Goal: Task Accomplishment & Management: Use online tool/utility

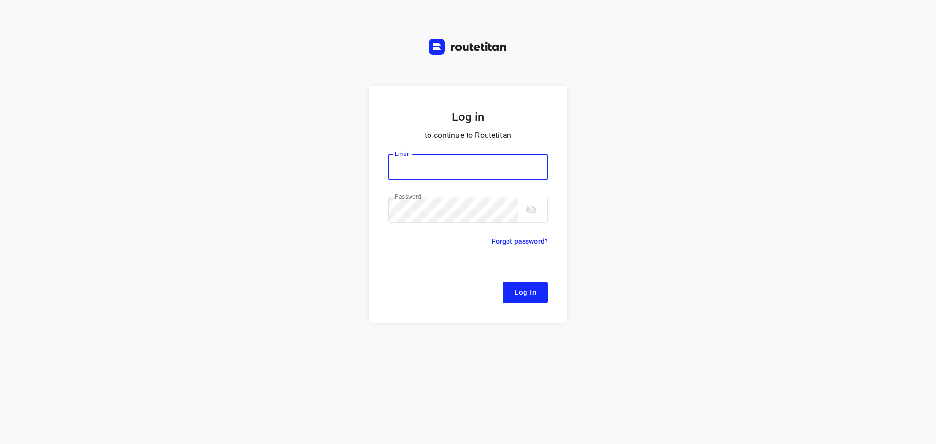
type input "[EMAIL_ADDRESS][DOMAIN_NAME]"
click at [522, 300] on button "Log In" at bounding box center [524, 292] width 45 height 21
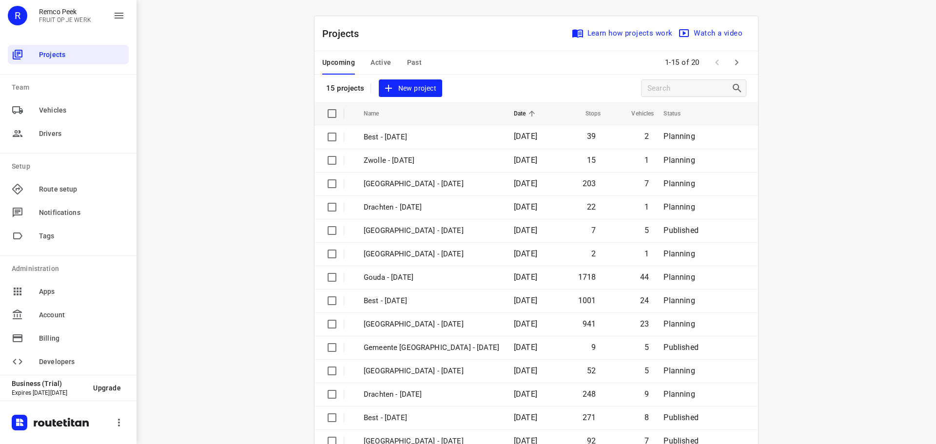
click at [380, 62] on span "Active" at bounding box center [380, 63] width 20 height 12
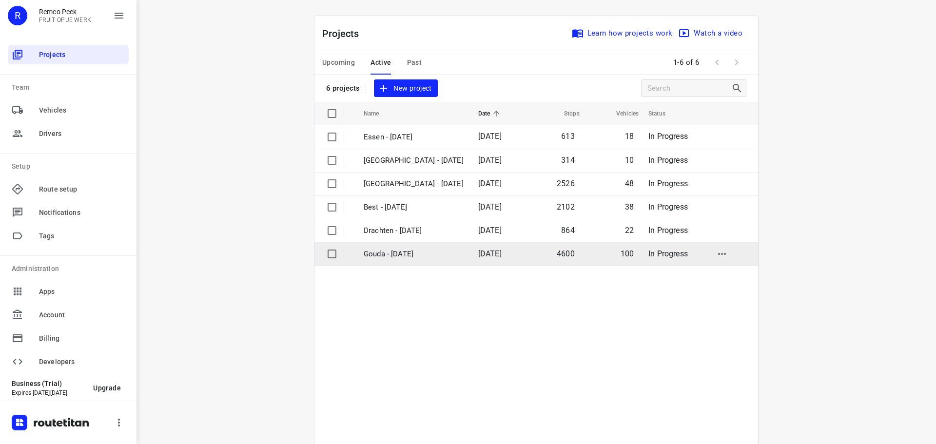
click at [387, 252] on p "Gouda - [DATE]" at bounding box center [414, 254] width 100 height 11
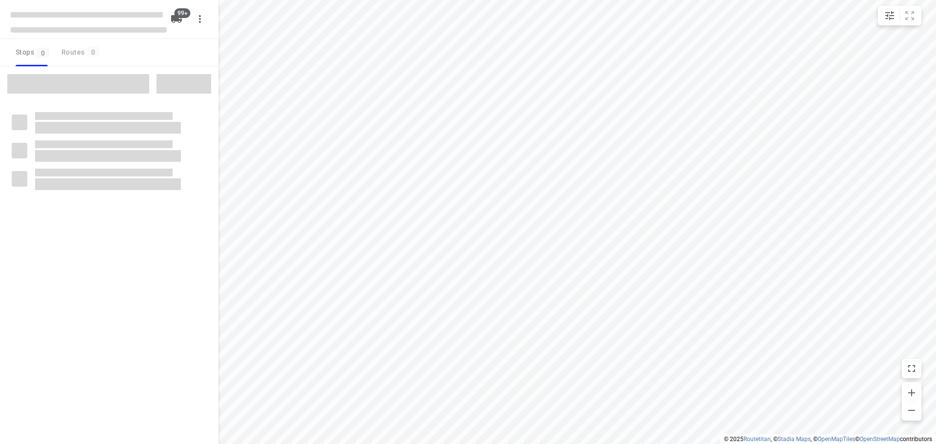
type input "distance"
checkbox input "true"
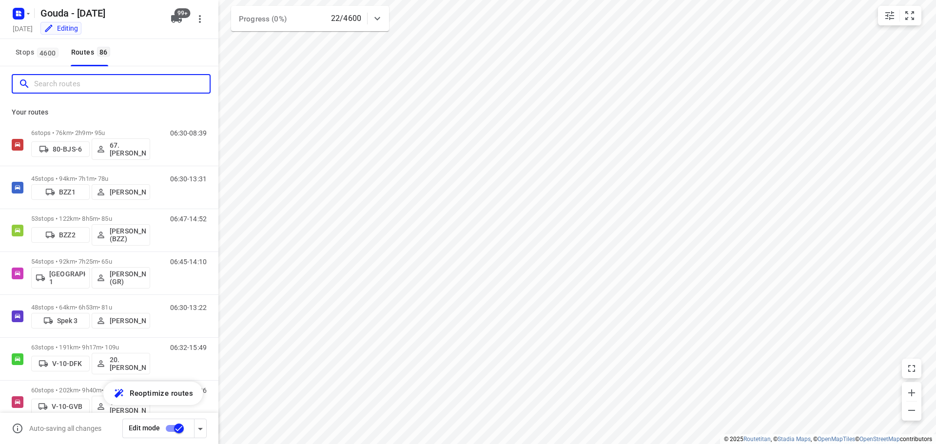
click at [112, 78] on input "Search routes" at bounding box center [121, 84] width 175 height 15
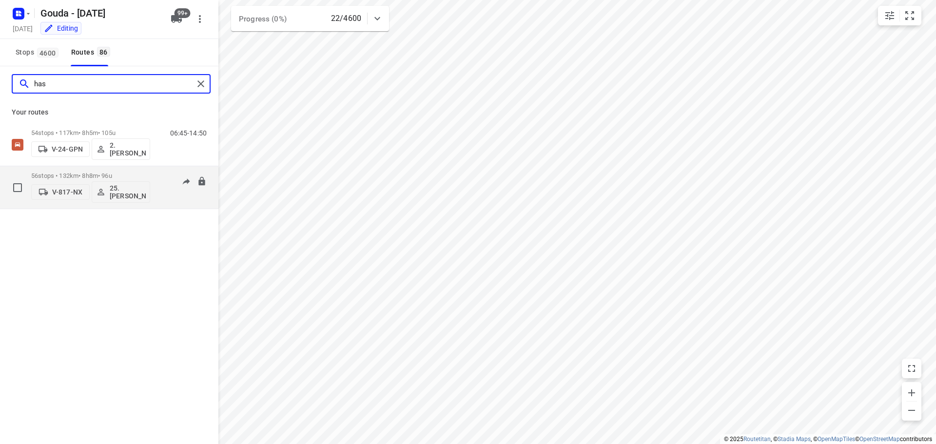
type input "has"
click at [70, 176] on p "56 stops • 132km • 8h8m • 96u" at bounding box center [90, 175] width 119 height 7
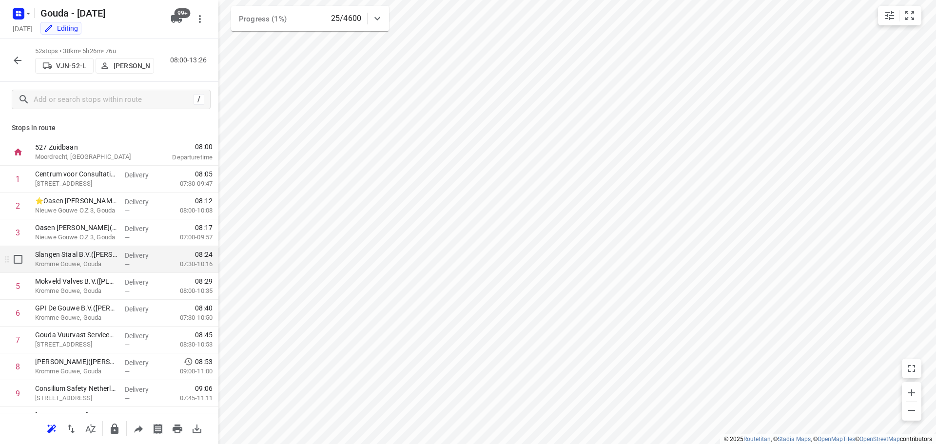
click at [84, 262] on p "Kromme Gouwe, Gouda" at bounding box center [76, 264] width 82 height 10
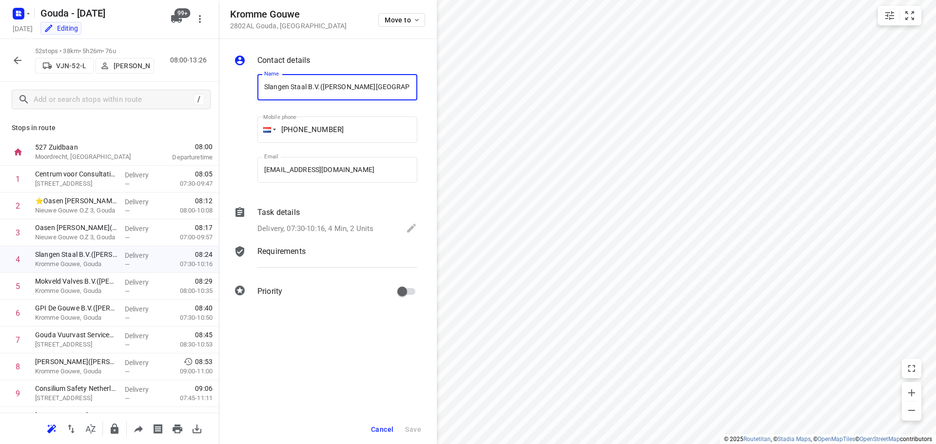
click at [309, 230] on p "Delivery, 07:30-10:16, 4 Min, 2 Units" at bounding box center [315, 228] width 116 height 11
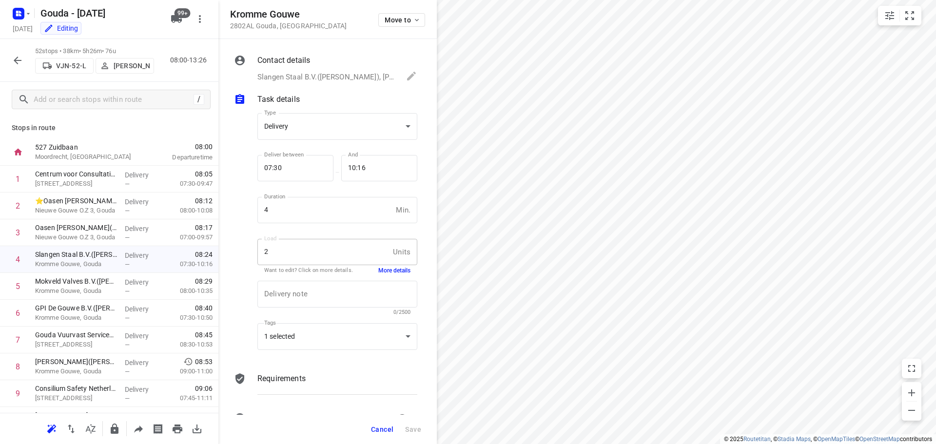
click at [381, 270] on button "More details" at bounding box center [394, 271] width 32 height 8
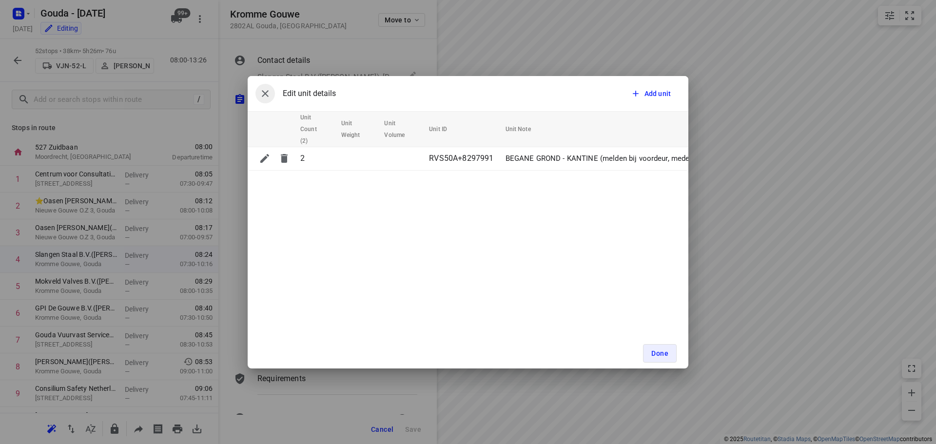
click at [261, 97] on icon "button" at bounding box center [265, 94] width 12 height 12
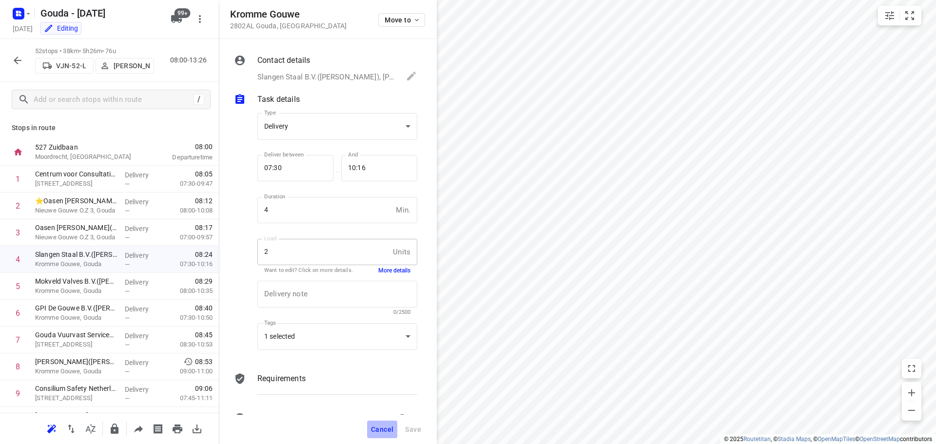
click at [385, 432] on span "Cancel" at bounding box center [382, 429] width 22 height 8
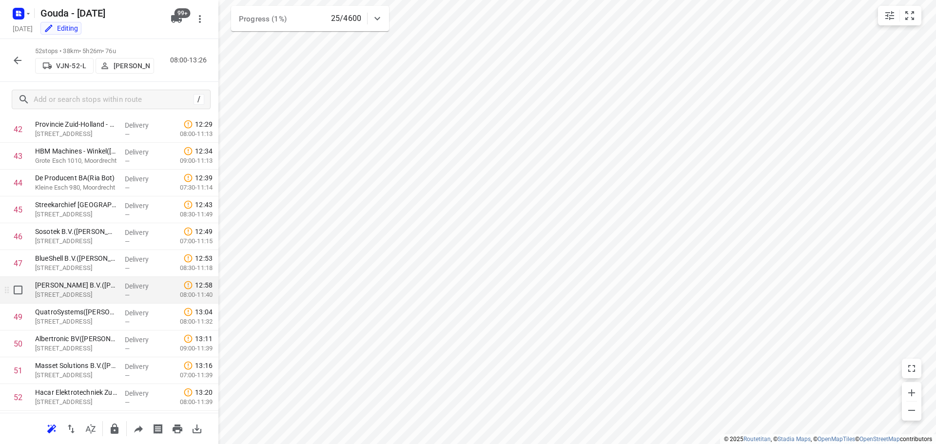
scroll to position [1125, 0]
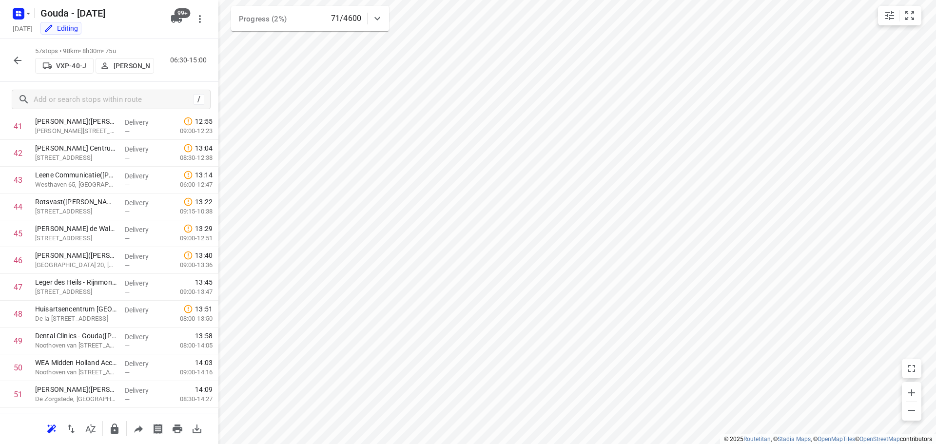
click at [18, 59] on icon "button" at bounding box center [18, 61] width 12 height 12
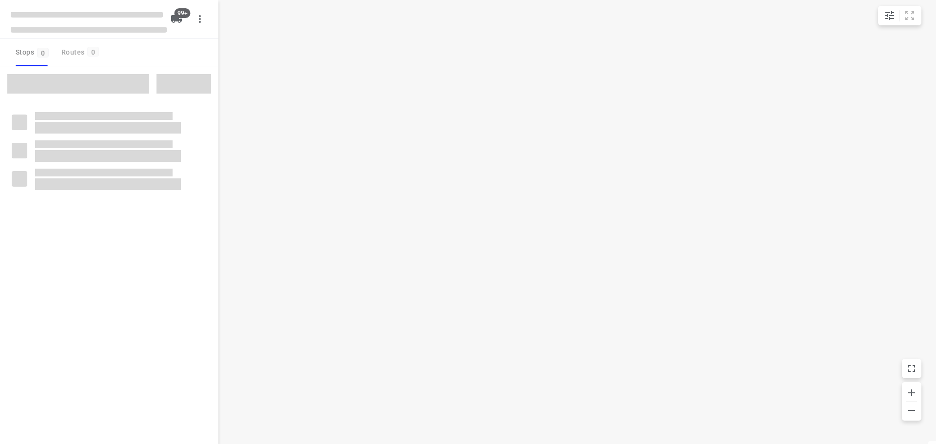
type input "distance"
checkbox input "true"
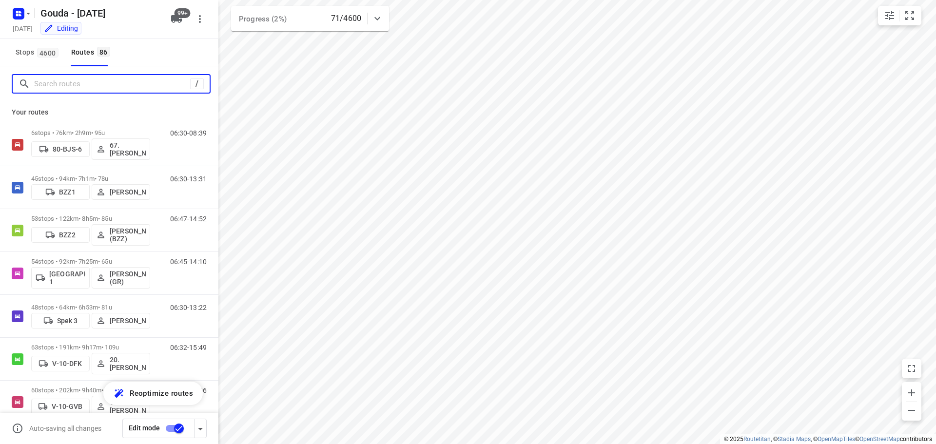
click at [60, 80] on input "Search routes" at bounding box center [112, 84] width 156 height 15
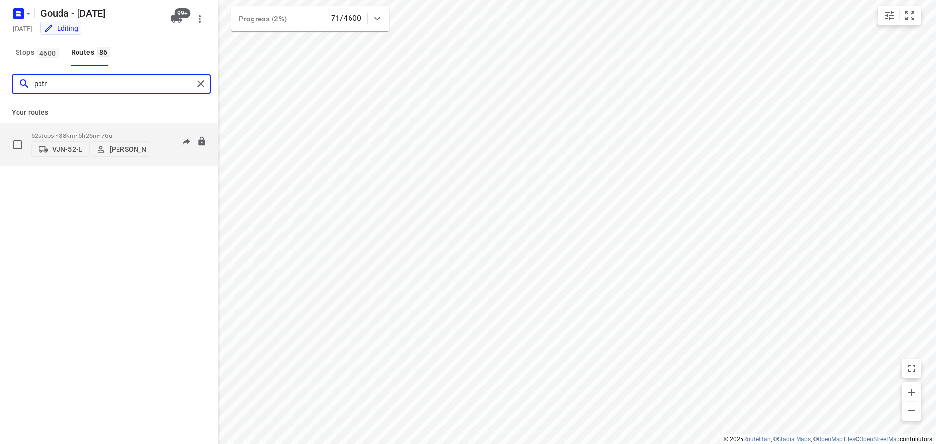
type input "patr"
click at [48, 134] on p "52 stops • 38km • 5h26m • 76u" at bounding box center [90, 135] width 119 height 7
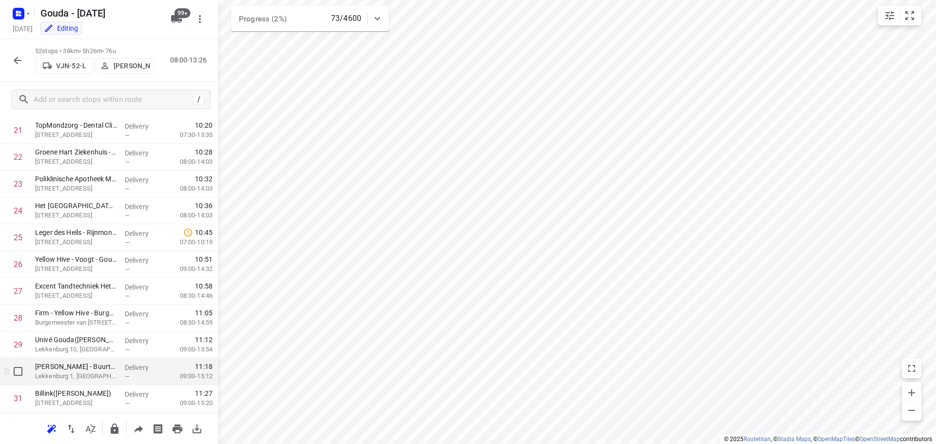
scroll to position [634, 0]
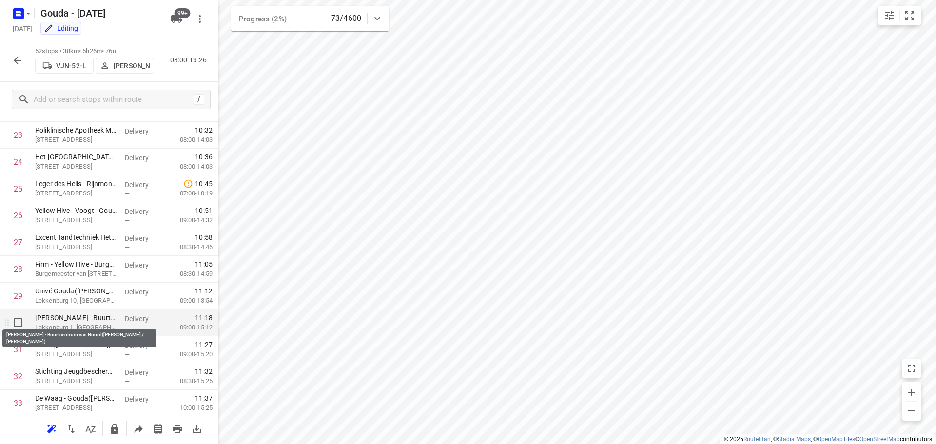
click at [86, 319] on p "[PERSON_NAME] - Buurtcentrum van Noord([PERSON_NAME] / [PERSON_NAME])" at bounding box center [76, 318] width 82 height 10
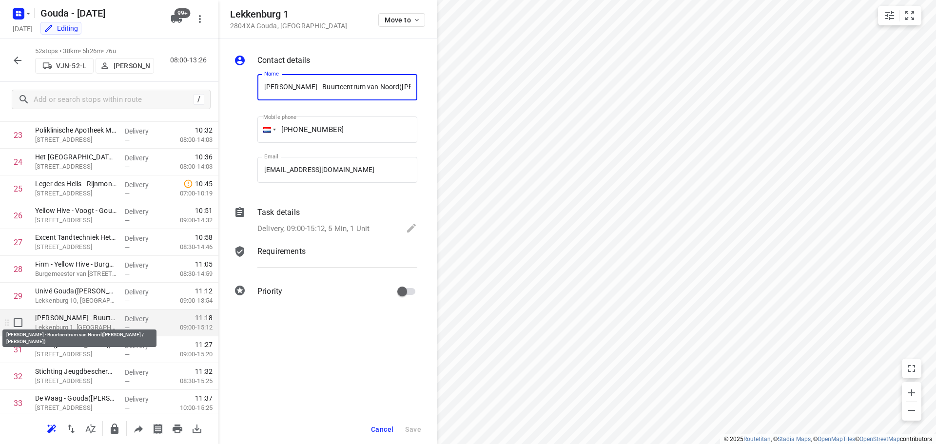
scroll to position [0, 112]
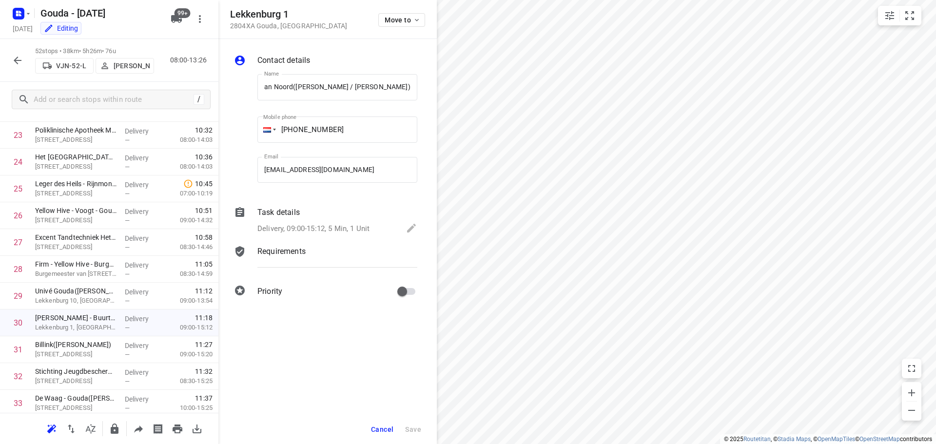
click at [328, 233] on p "Delivery, 09:00-15:12, 5 Min, 1 Unit" at bounding box center [313, 228] width 112 height 11
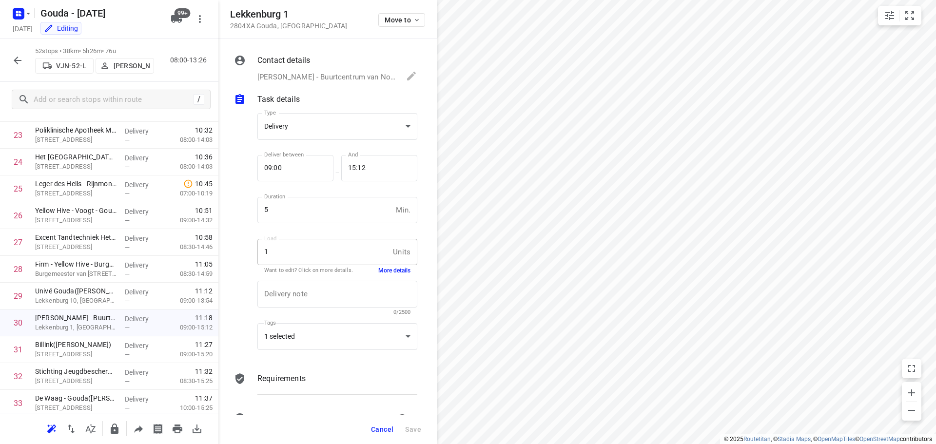
click at [382, 267] on button "More details" at bounding box center [394, 271] width 32 height 8
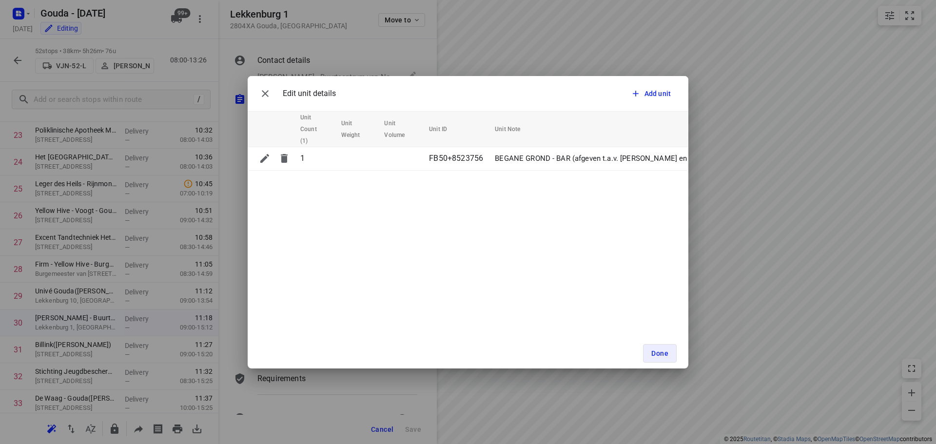
scroll to position [0, 3]
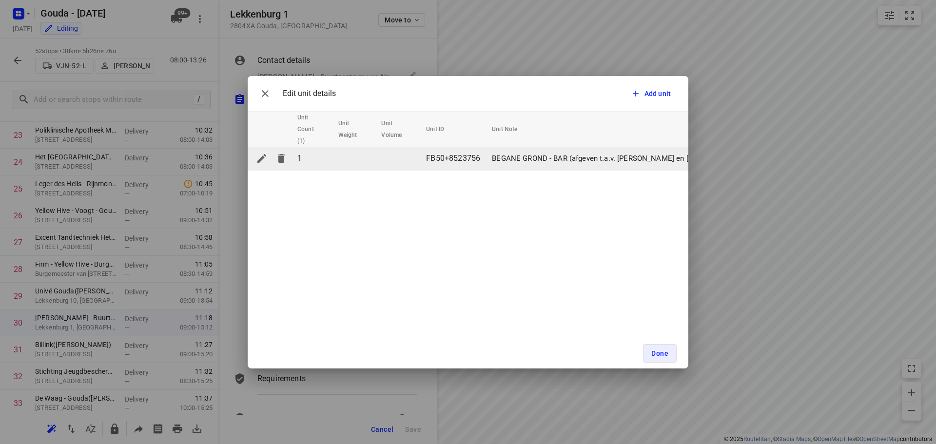
drag, startPoint x: 597, startPoint y: 177, endPoint x: 472, endPoint y: 166, distance: 125.8
click at [541, 181] on div "Edit unit details Add unit Unit Count (1) Unit Weight Unit Volume Unit ID Unit …" at bounding box center [468, 222] width 441 height 292
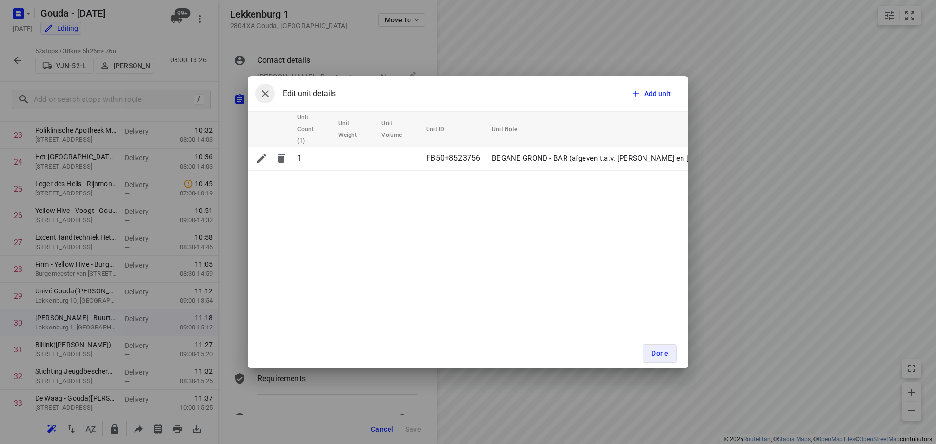
drag, startPoint x: 263, startPoint y: 94, endPoint x: 441, endPoint y: 216, distance: 216.0
click at [264, 94] on icon "button" at bounding box center [265, 94] width 12 height 12
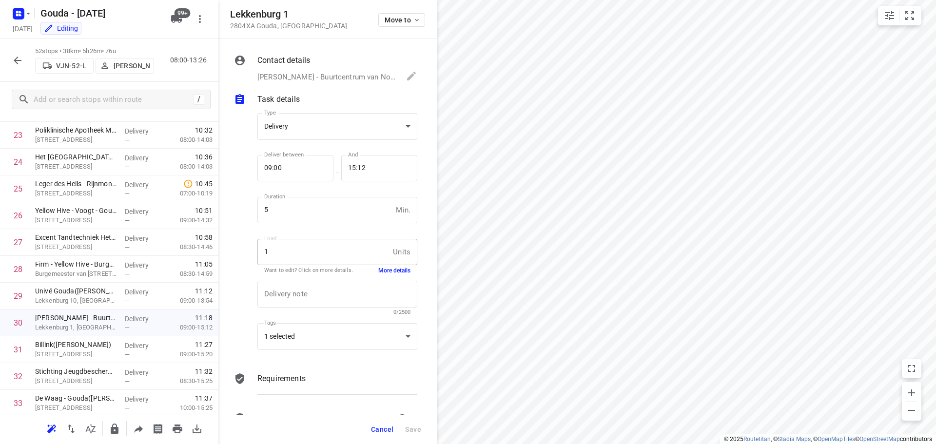
click at [378, 428] on span "Cancel" at bounding box center [382, 429] width 22 height 8
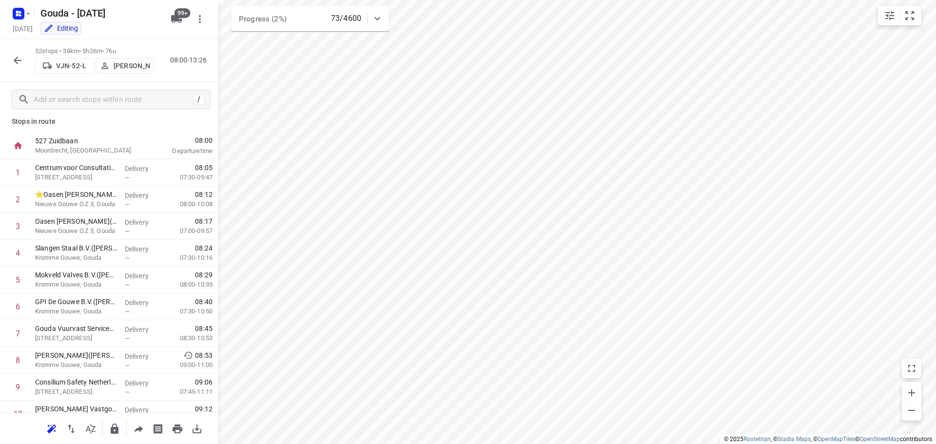
scroll to position [0, 0]
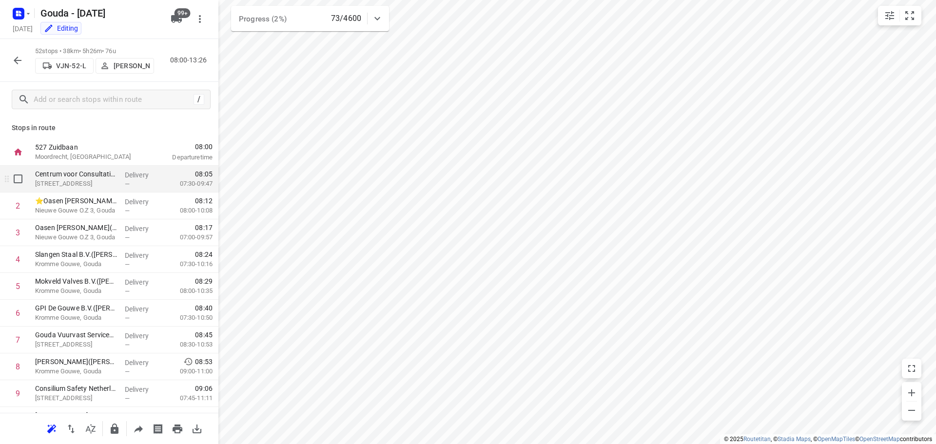
click at [54, 179] on p "[STREET_ADDRESS]" at bounding box center [76, 184] width 82 height 10
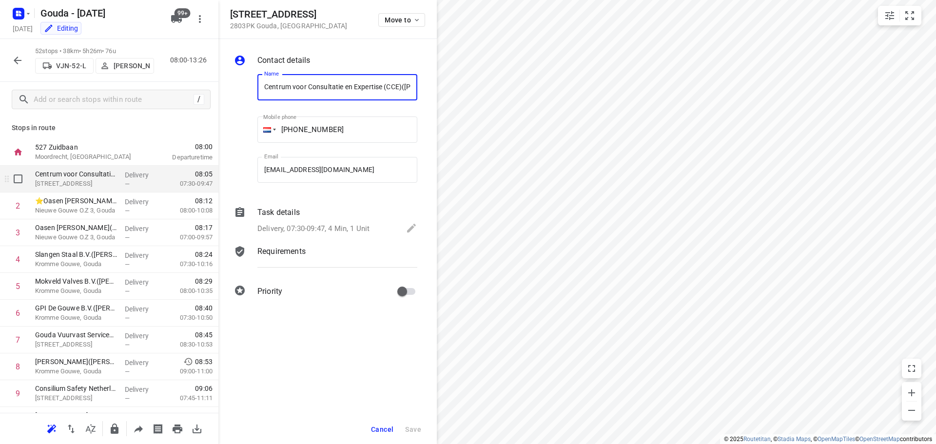
scroll to position [0, 56]
click at [311, 226] on p "Delivery, 07:30-09:47, 4 Min, 1 Unit" at bounding box center [313, 228] width 112 height 11
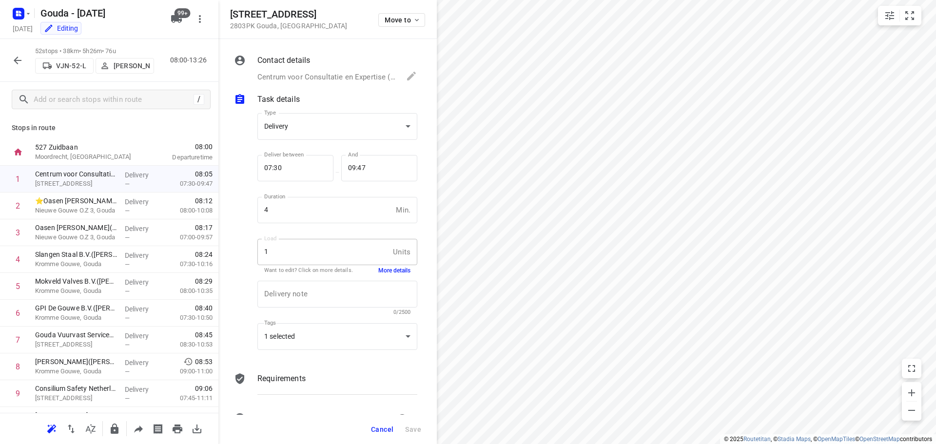
scroll to position [0, 0]
click at [392, 271] on button "More details" at bounding box center [394, 271] width 32 height 8
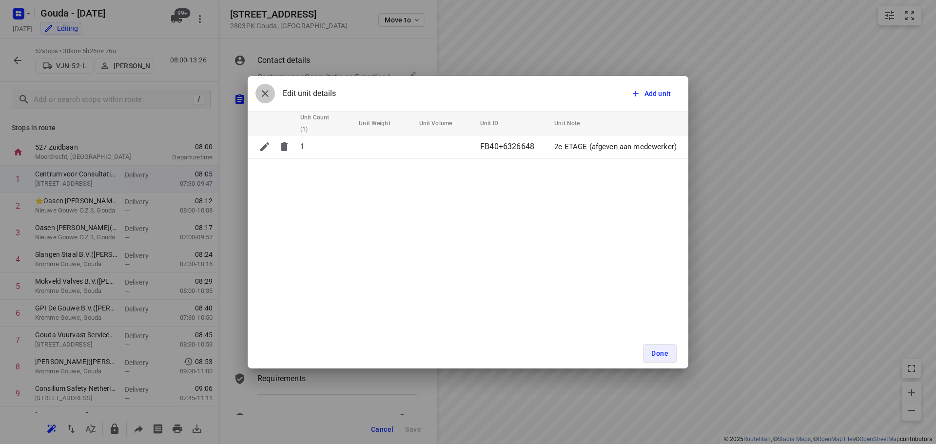
drag, startPoint x: 270, startPoint y: 93, endPoint x: 515, endPoint y: 196, distance: 265.9
click at [270, 94] on icon "button" at bounding box center [265, 94] width 12 height 12
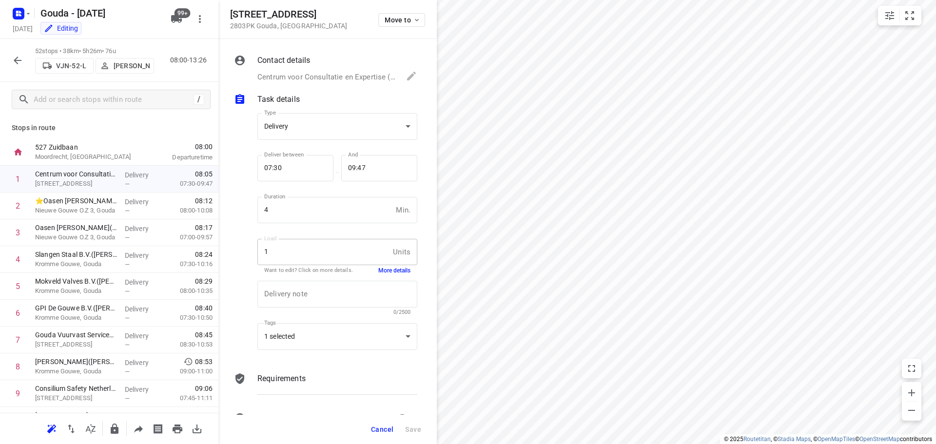
click at [386, 429] on span "Cancel" at bounding box center [382, 429] width 22 height 8
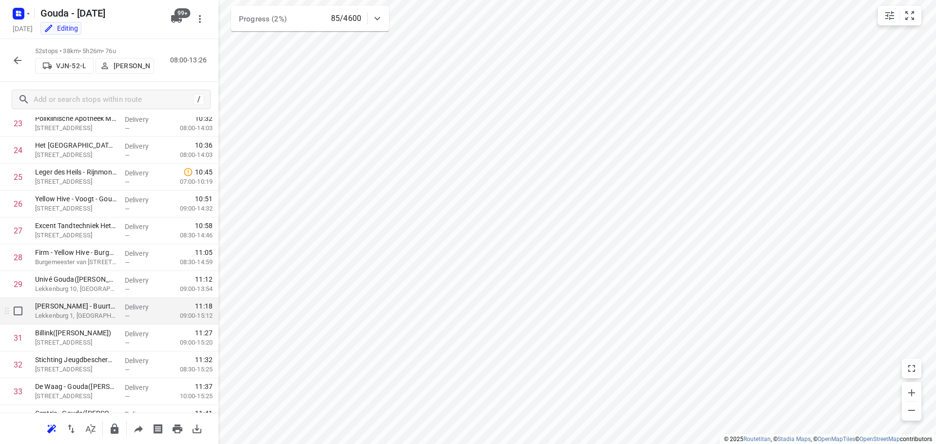
scroll to position [634, 0]
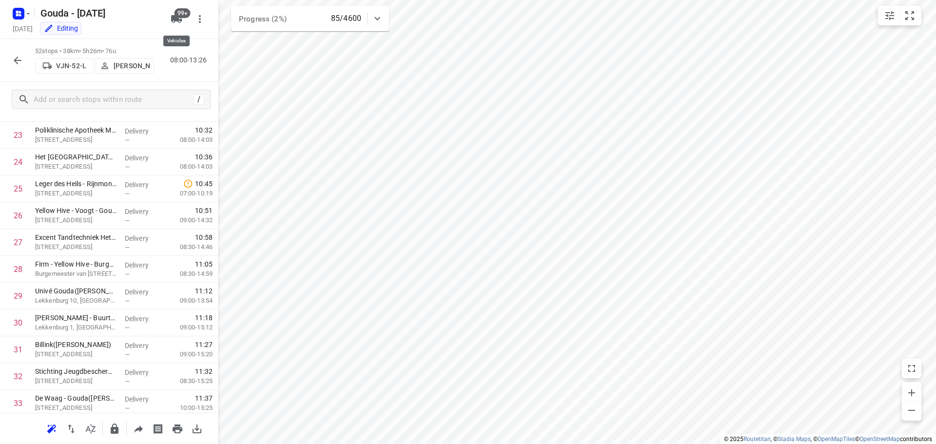
click at [174, 17] on icon "button" at bounding box center [176, 19] width 11 height 8
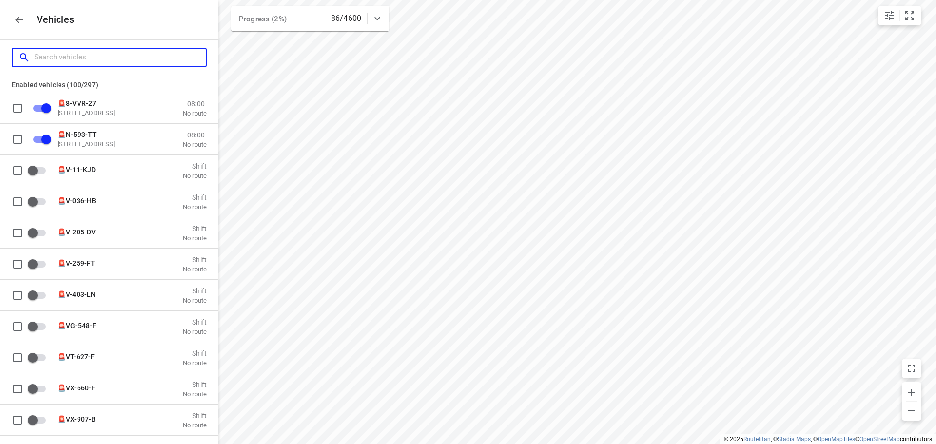
click at [125, 57] on input "Search vehicles" at bounding box center [120, 57] width 172 height 15
type input "8"
checkbox input "false"
checkbox input "true"
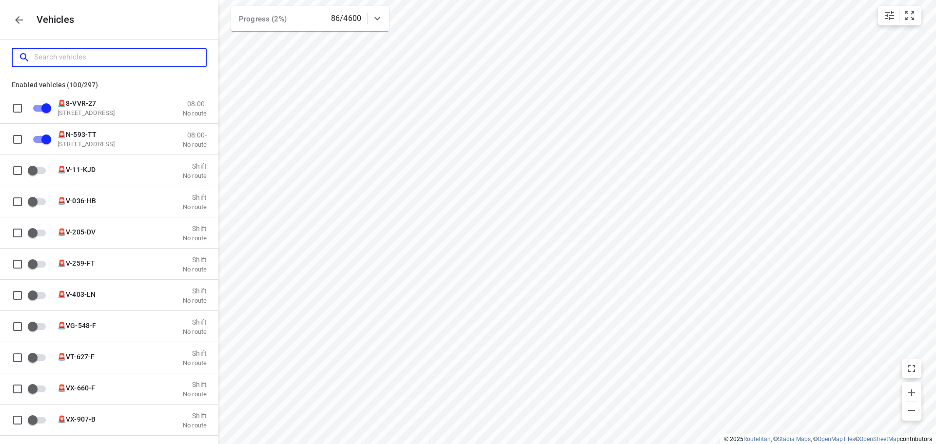
checkbox input "true"
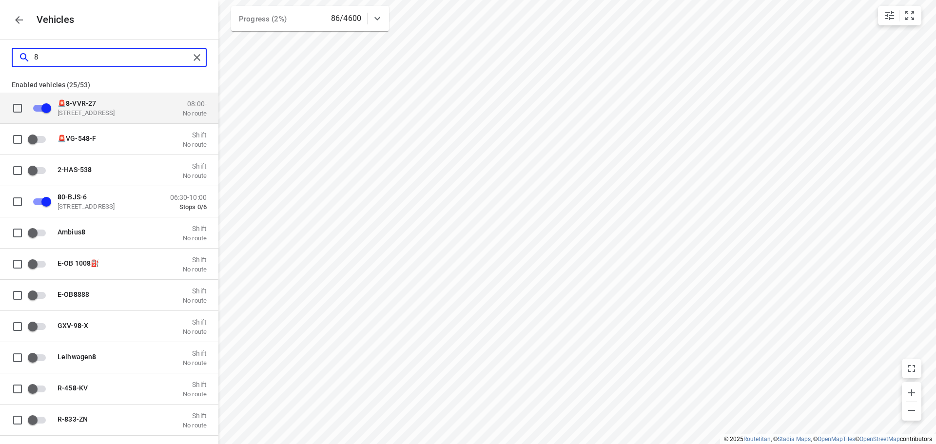
type input "80"
checkbox input "true"
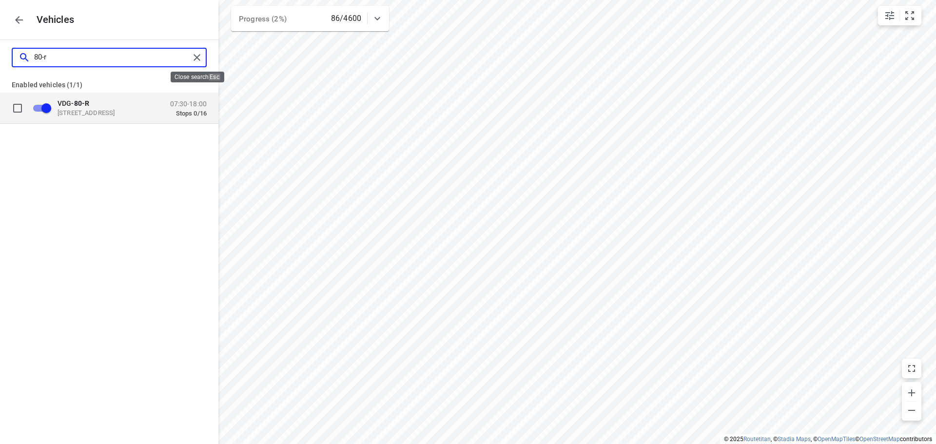
type input "80-r"
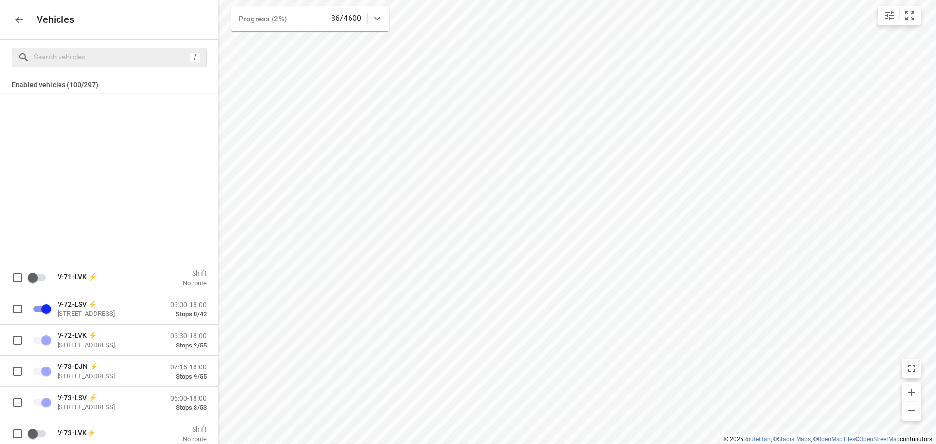
scroll to position [4629, 0]
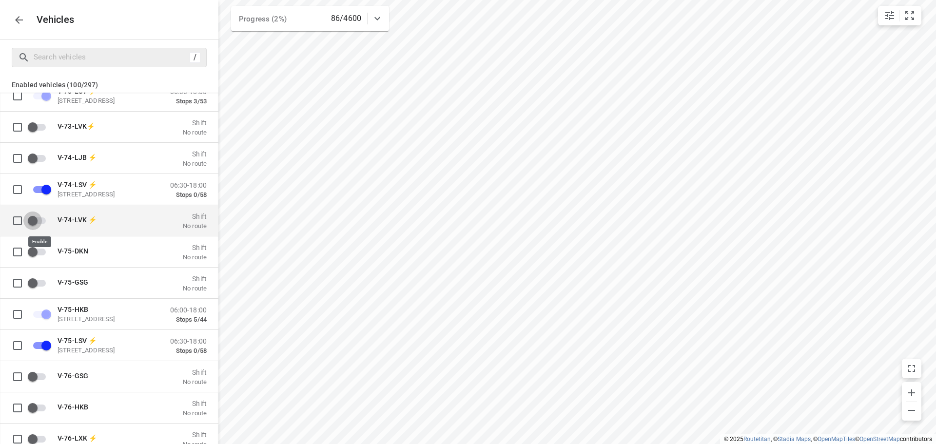
click at [40, 219] on input "grid" at bounding box center [33, 220] width 56 height 19
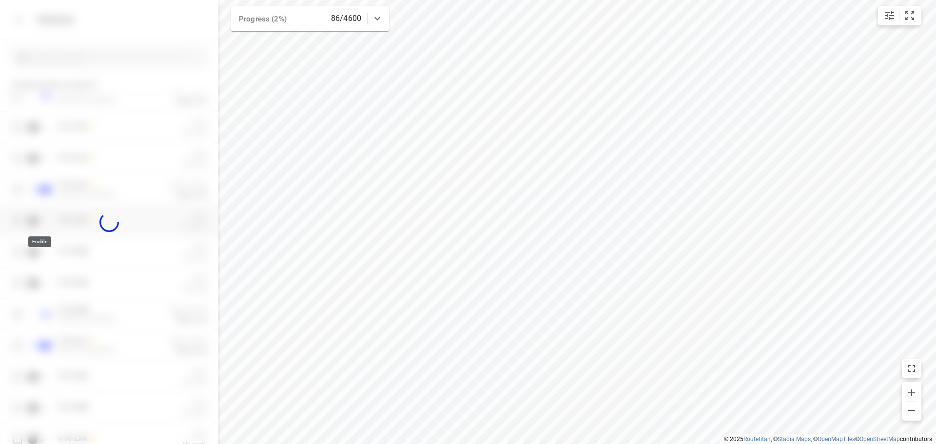
checkbox input "true"
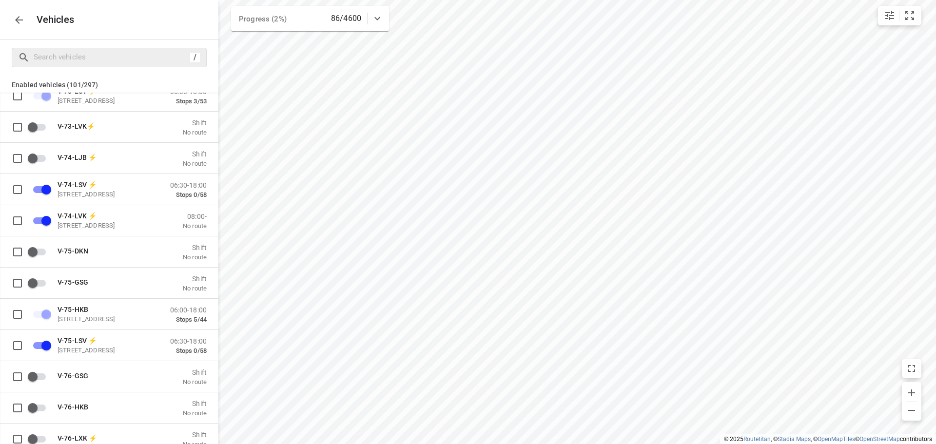
click at [19, 21] on icon "button" at bounding box center [19, 20] width 12 height 12
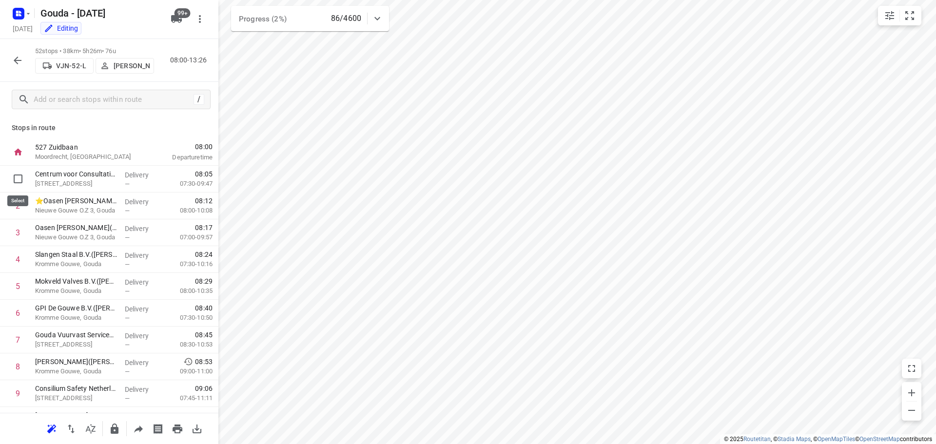
click at [19, 180] on input "checkbox" at bounding box center [17, 178] width 19 height 19
checkbox input "true"
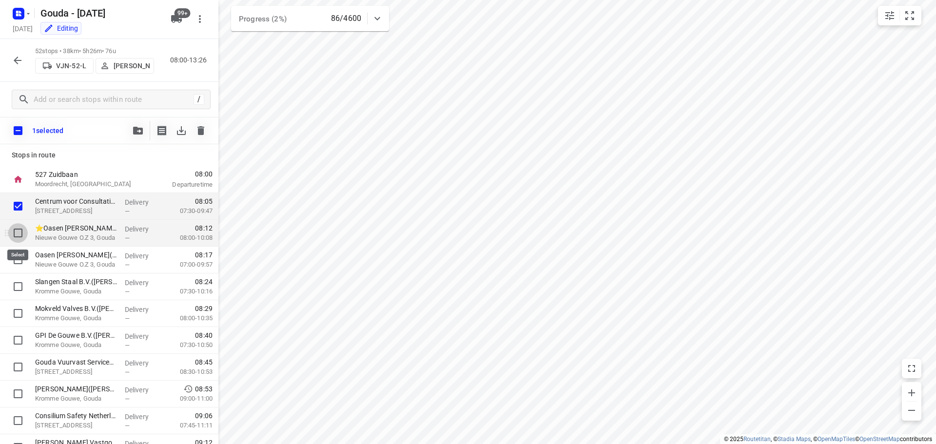
click at [17, 232] on input "checkbox" at bounding box center [17, 232] width 19 height 19
checkbox input "true"
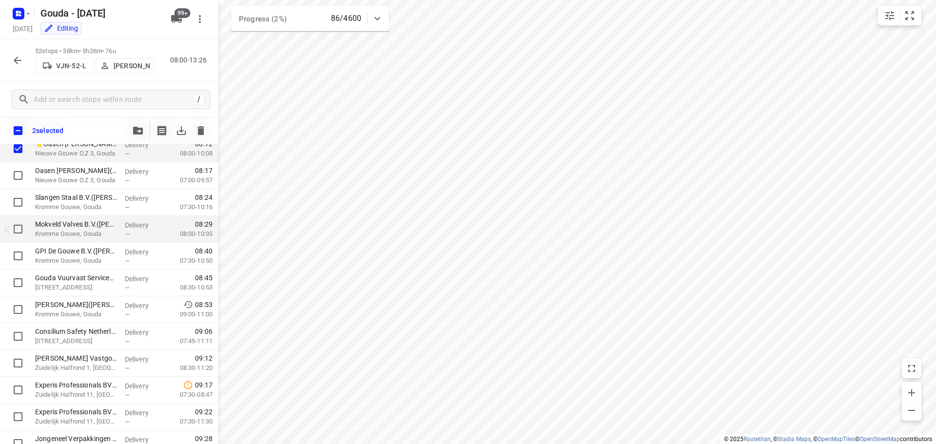
scroll to position [97, 0]
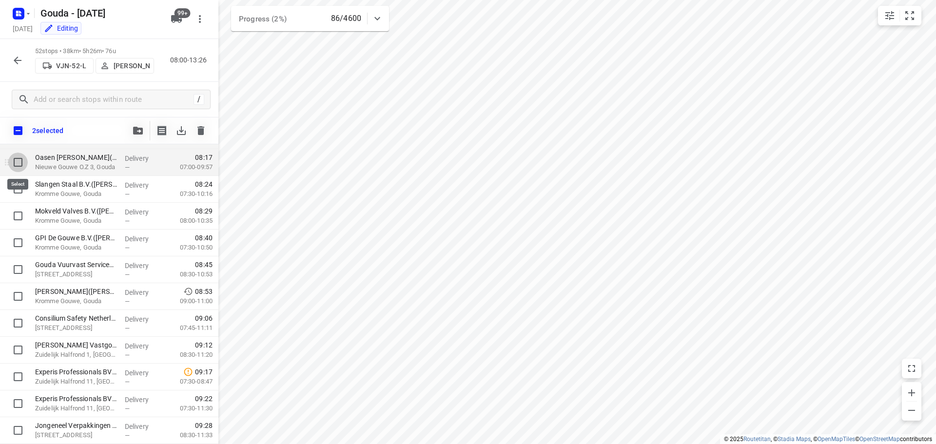
click at [24, 167] on input "checkbox" at bounding box center [17, 162] width 19 height 19
checkbox input "true"
drag, startPoint x: 18, startPoint y: 188, endPoint x: 18, endPoint y: 193, distance: 5.8
click at [18, 188] on input "checkbox" at bounding box center [17, 188] width 19 height 19
checkbox input "true"
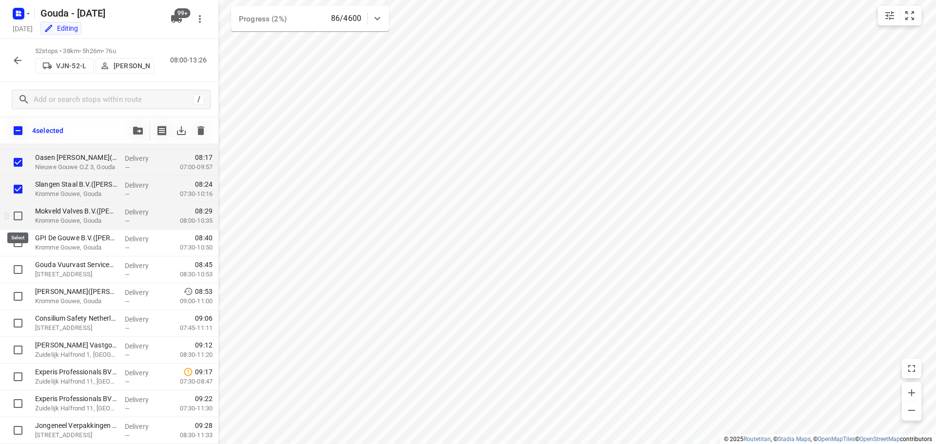
click at [19, 216] on input "checkbox" at bounding box center [17, 215] width 19 height 19
checkbox input "true"
click at [15, 243] on input "checkbox" at bounding box center [17, 242] width 19 height 19
checkbox input "true"
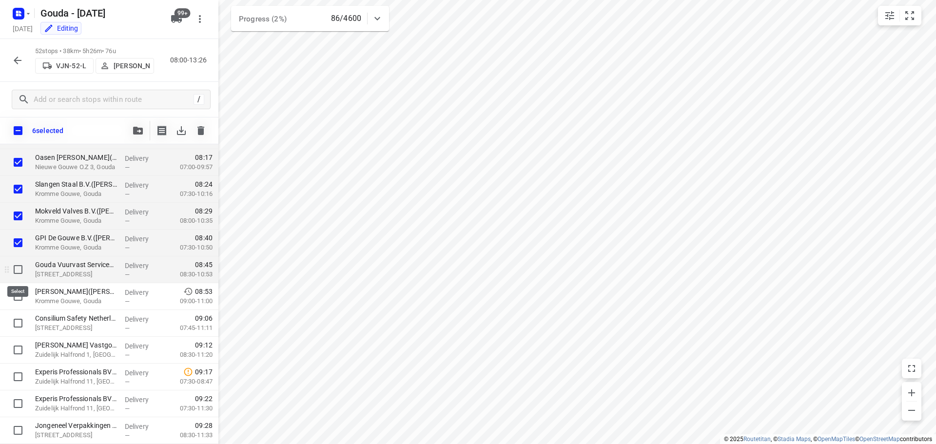
click at [19, 266] on input "checkbox" at bounding box center [17, 269] width 19 height 19
checkbox input "true"
click at [20, 301] on input "checkbox" at bounding box center [17, 296] width 19 height 19
checkbox input "true"
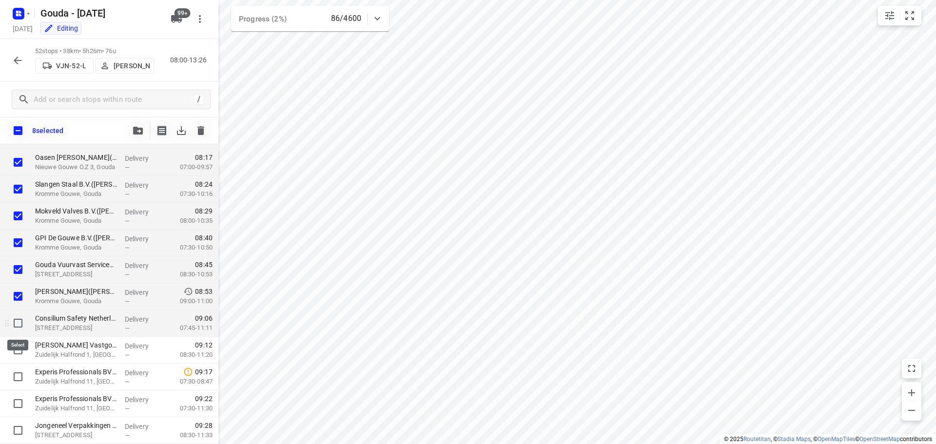
click at [16, 323] on input "checkbox" at bounding box center [17, 322] width 19 height 19
checkbox input "true"
drag, startPoint x: 17, startPoint y: 348, endPoint x: 17, endPoint y: 357, distance: 8.8
click at [17, 348] on input "checkbox" at bounding box center [17, 349] width 19 height 19
checkbox input "true"
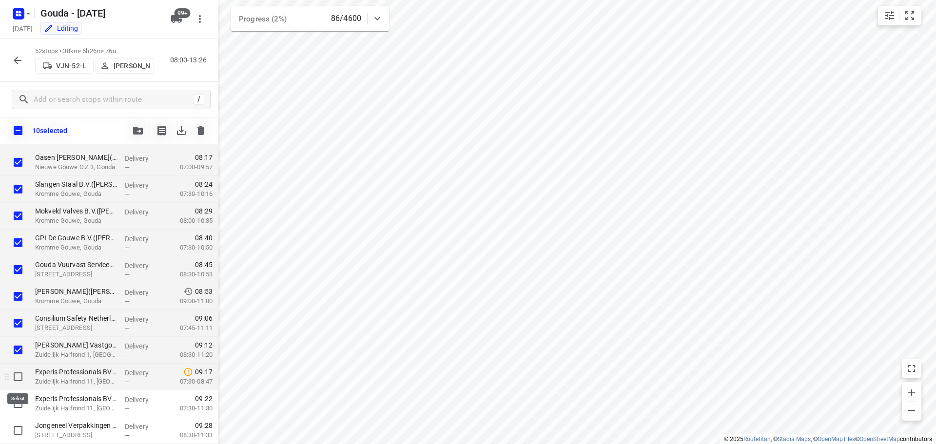
click at [17, 377] on input "checkbox" at bounding box center [17, 376] width 19 height 19
checkbox input "true"
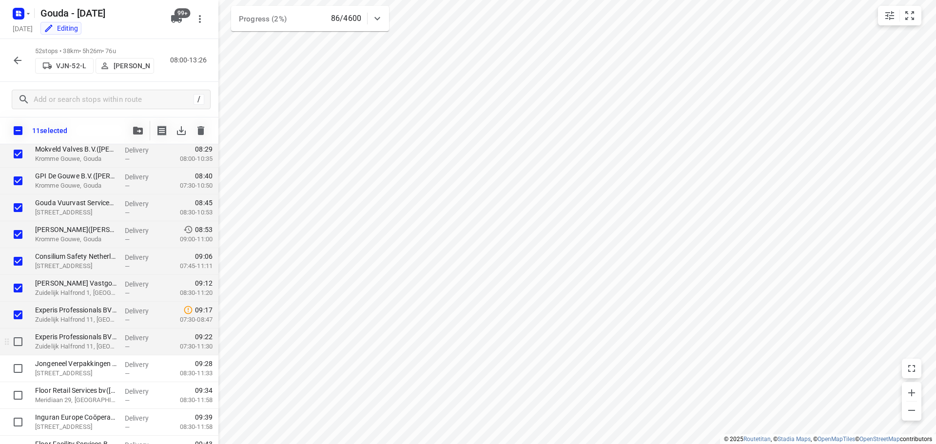
scroll to position [195, 0]
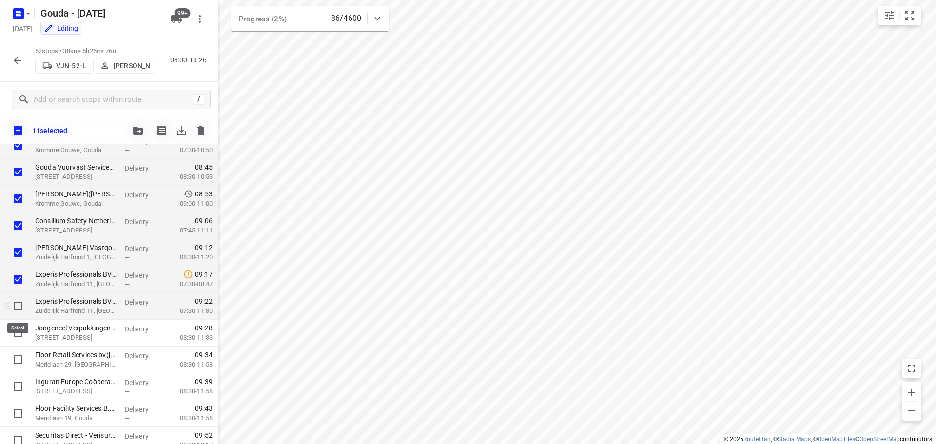
drag, startPoint x: 17, startPoint y: 309, endPoint x: 15, endPoint y: 319, distance: 10.9
click at [17, 309] on input "checkbox" at bounding box center [17, 305] width 19 height 19
checkbox input "true"
drag, startPoint x: 14, startPoint y: 331, endPoint x: 15, endPoint y: 338, distance: 7.3
click at [14, 331] on input "checkbox" at bounding box center [17, 332] width 19 height 19
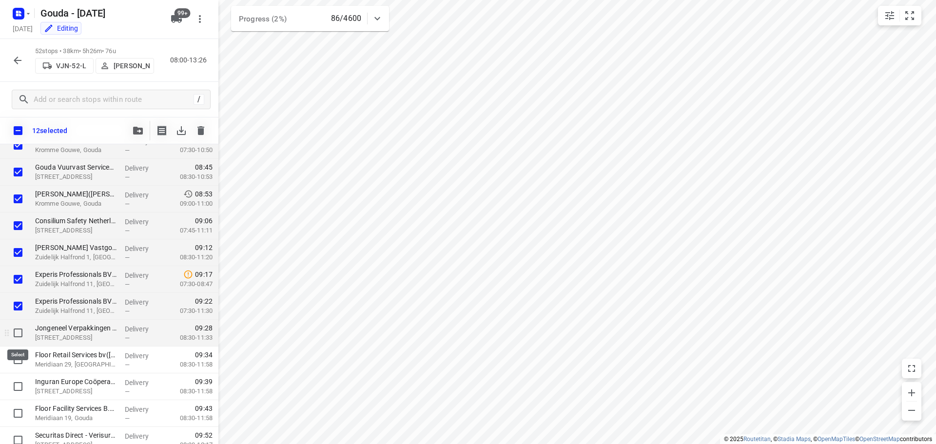
checkbox input "true"
click at [14, 361] on input "checkbox" at bounding box center [17, 359] width 19 height 19
checkbox input "true"
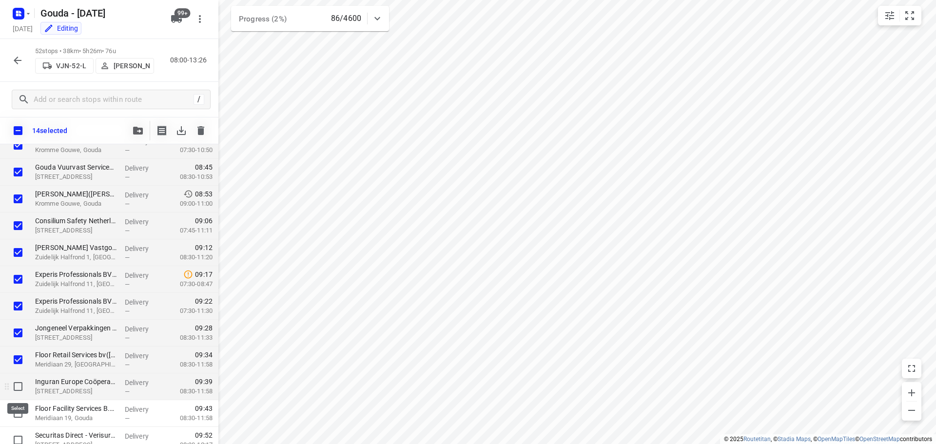
click at [15, 386] on input "checkbox" at bounding box center [17, 386] width 19 height 19
checkbox input "true"
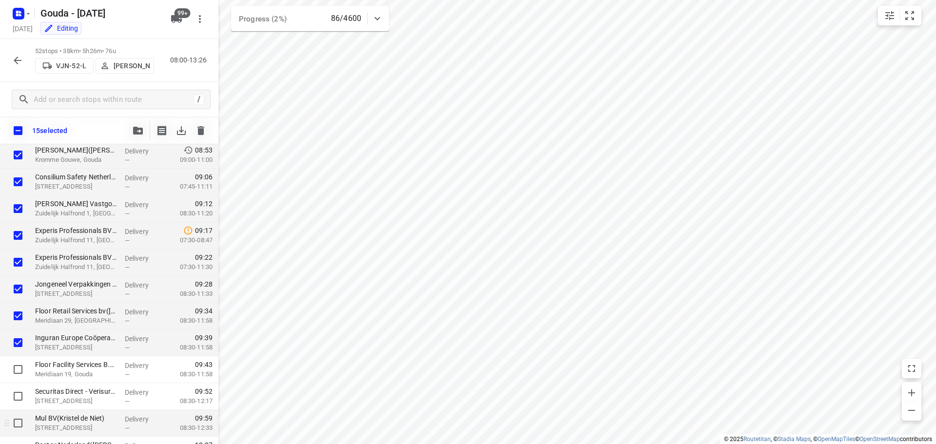
scroll to position [292, 0]
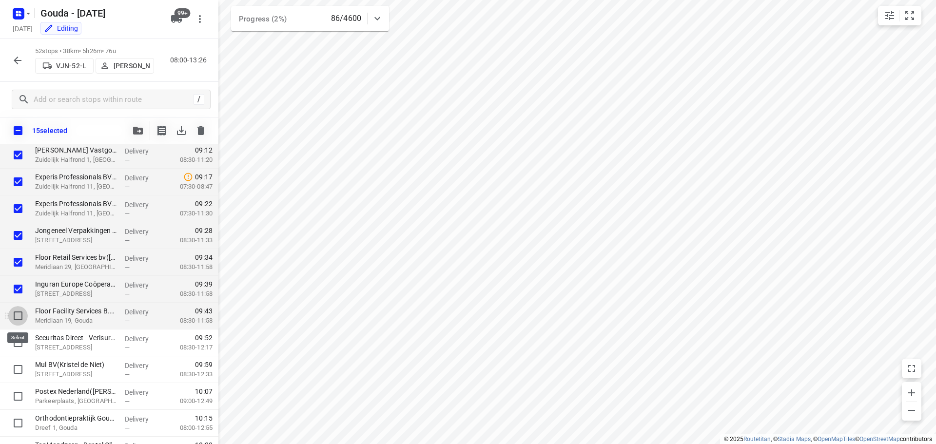
click at [21, 323] on input "checkbox" at bounding box center [17, 315] width 19 height 19
checkbox input "true"
click at [16, 344] on input "checkbox" at bounding box center [17, 342] width 19 height 19
checkbox input "true"
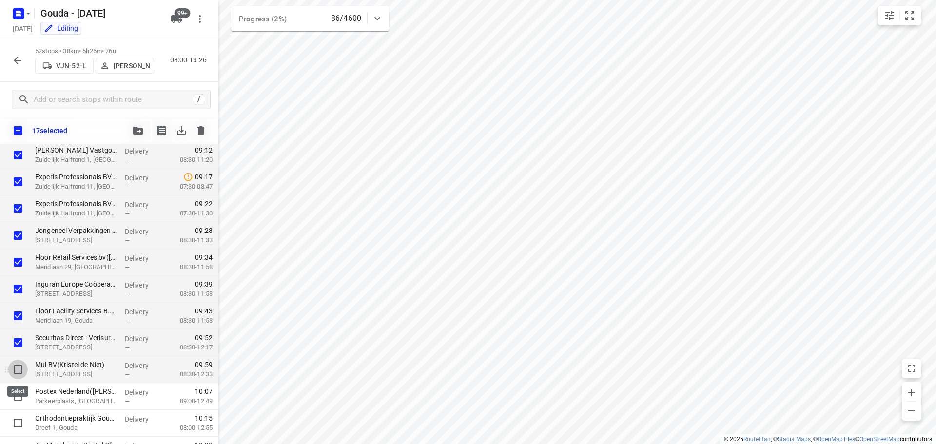
click at [18, 375] on input "checkbox" at bounding box center [17, 369] width 19 height 19
checkbox input "true"
click at [16, 403] on input "checkbox" at bounding box center [17, 395] width 19 height 19
checkbox input "true"
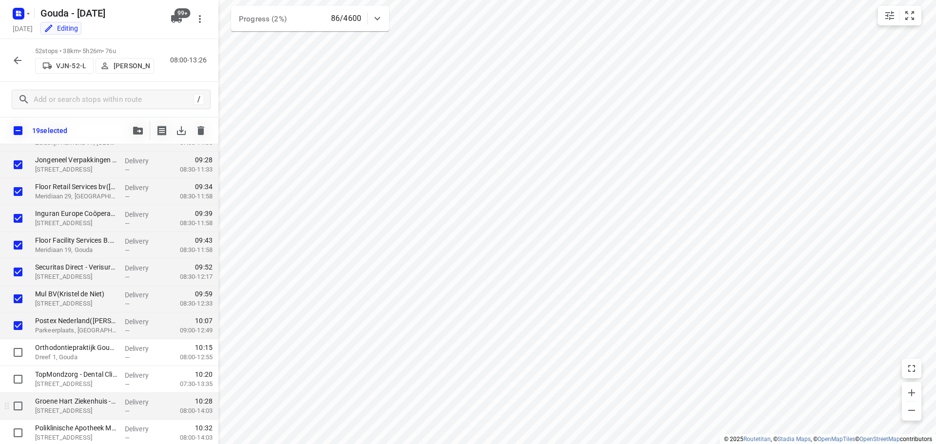
scroll to position [390, 0]
click at [17, 326] on input "checkbox" at bounding box center [17, 325] width 19 height 19
checkbox input "true"
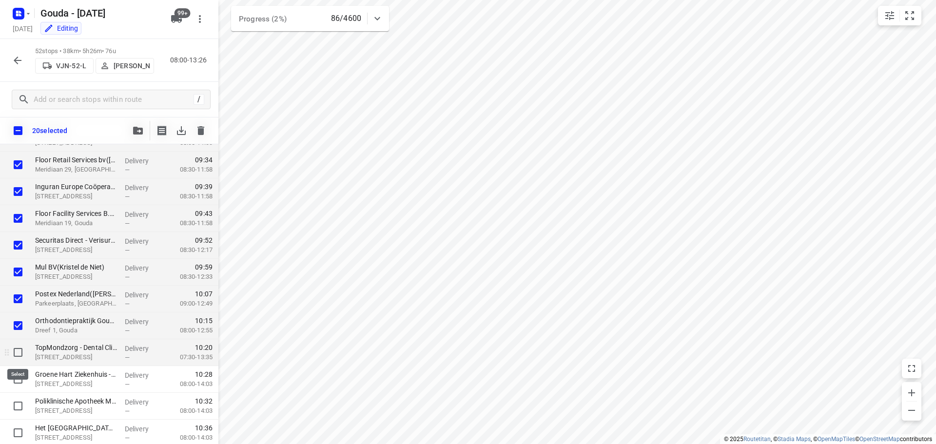
click at [15, 352] on input "checkbox" at bounding box center [17, 352] width 19 height 19
checkbox input "true"
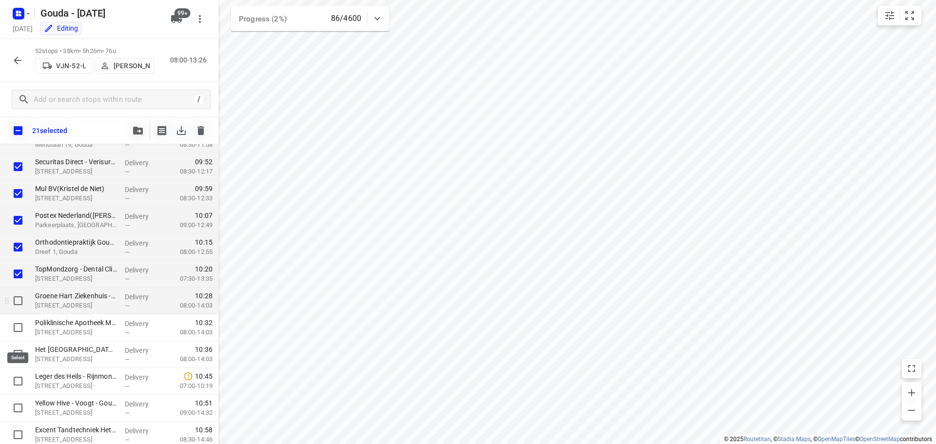
scroll to position [487, 0]
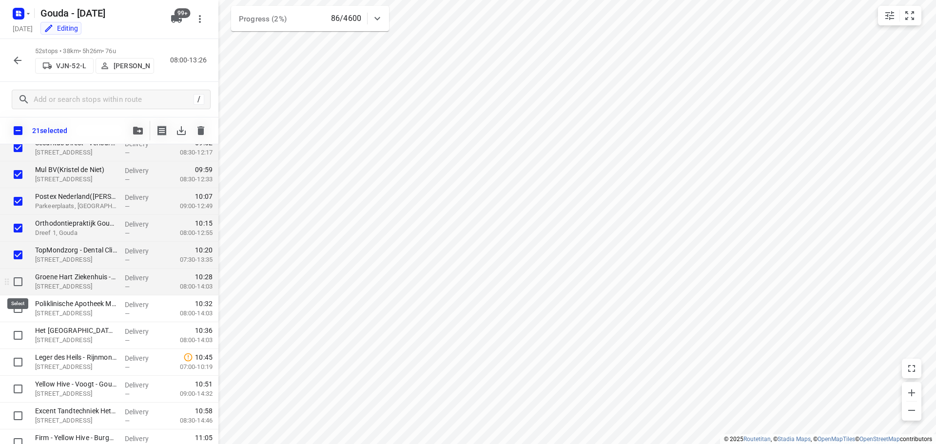
click at [17, 280] on input "checkbox" at bounding box center [17, 281] width 19 height 19
checkbox input "true"
click at [15, 307] on input "checkbox" at bounding box center [17, 308] width 19 height 19
checkbox input "true"
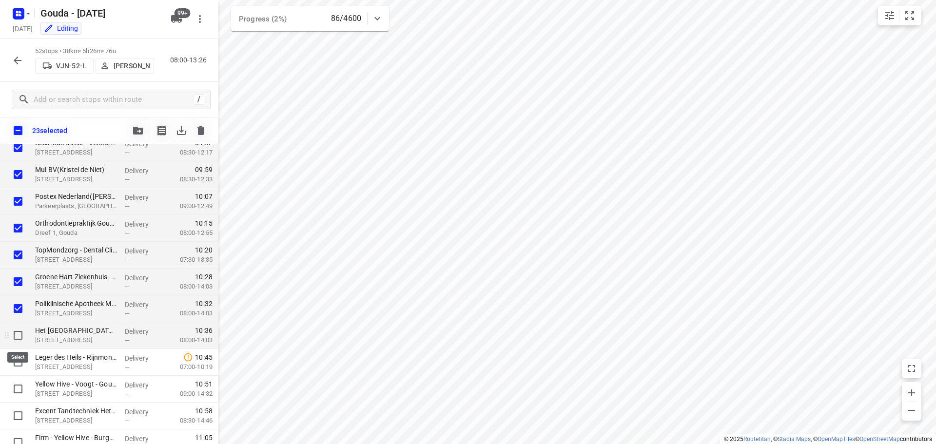
click at [14, 336] on input "checkbox" at bounding box center [17, 335] width 19 height 19
checkbox input "true"
click at [16, 364] on input "checkbox" at bounding box center [17, 361] width 19 height 19
checkbox input "true"
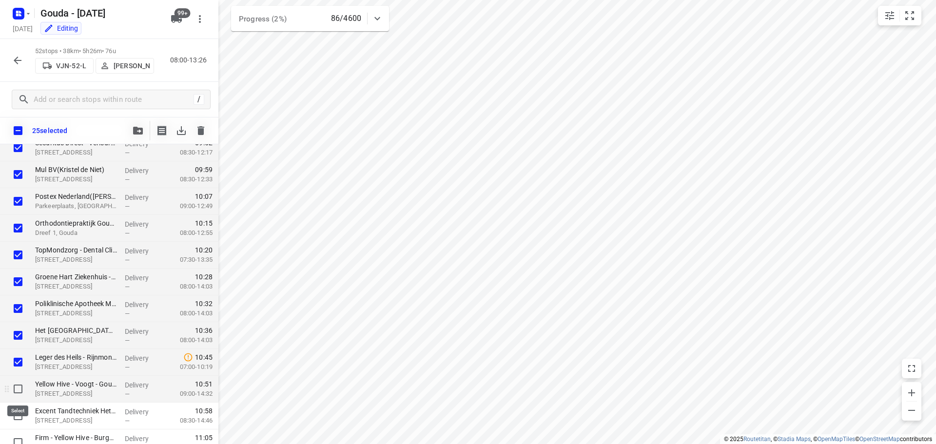
click at [17, 394] on input "checkbox" at bounding box center [17, 388] width 19 height 19
checkbox input "true"
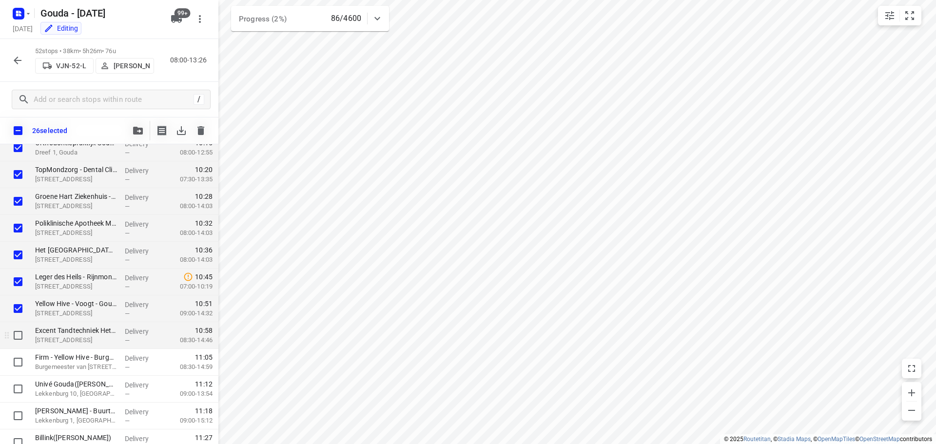
scroll to position [585, 0]
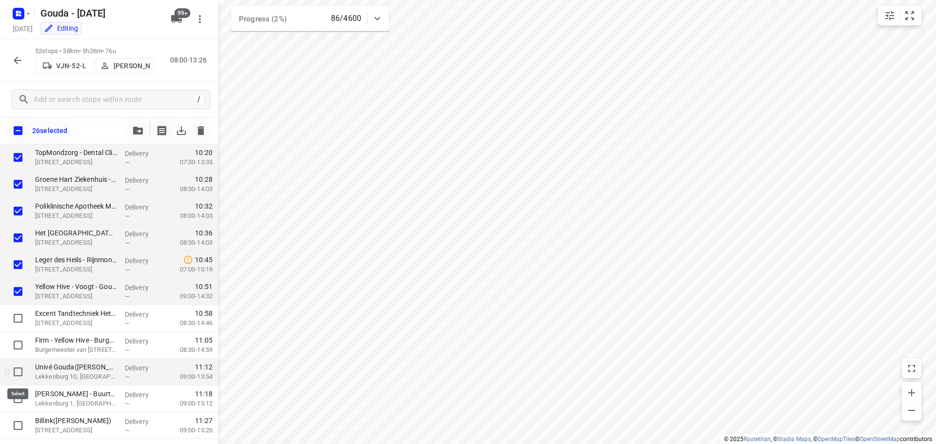
click at [12, 373] on input "checkbox" at bounding box center [17, 371] width 19 height 19
checkbox input "true"
click at [17, 394] on input "checkbox" at bounding box center [17, 398] width 19 height 19
checkbox input "true"
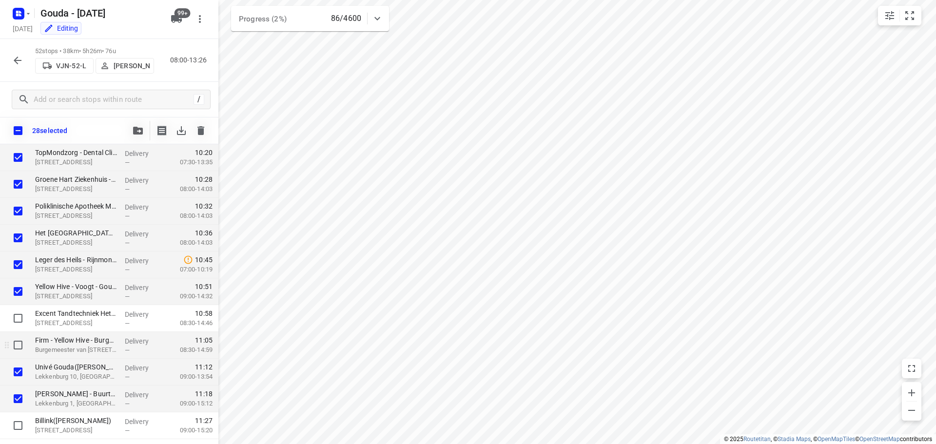
click at [21, 346] on input "checkbox" at bounding box center [17, 344] width 19 height 19
checkbox input "true"
click at [19, 312] on input "checkbox" at bounding box center [17, 318] width 19 height 19
checkbox input "true"
click at [149, 136] on div at bounding box center [169, 130] width 82 height 19
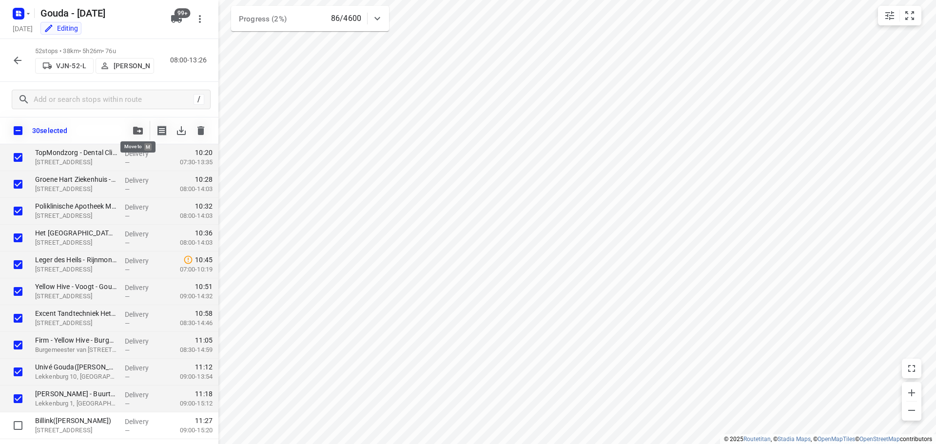
click at [140, 131] on icon "button" at bounding box center [138, 131] width 10 height 8
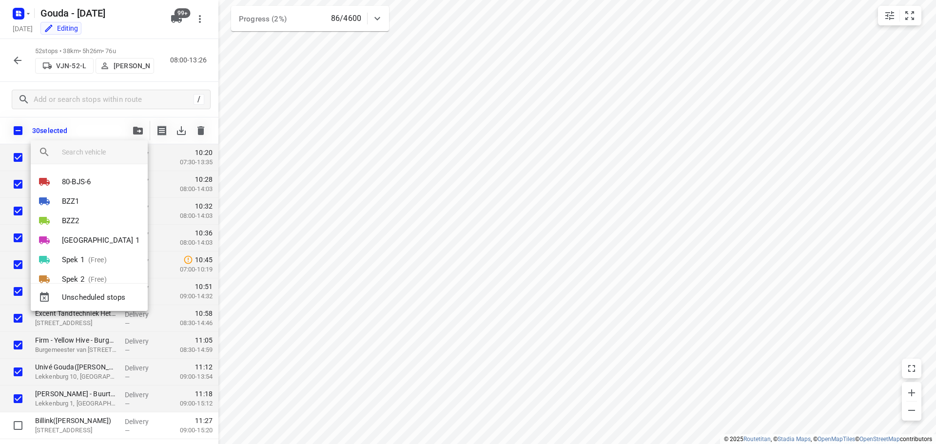
click at [105, 161] on div at bounding box center [105, 151] width 86 height 23
click at [102, 150] on input "search vehicle" at bounding box center [101, 152] width 78 height 15
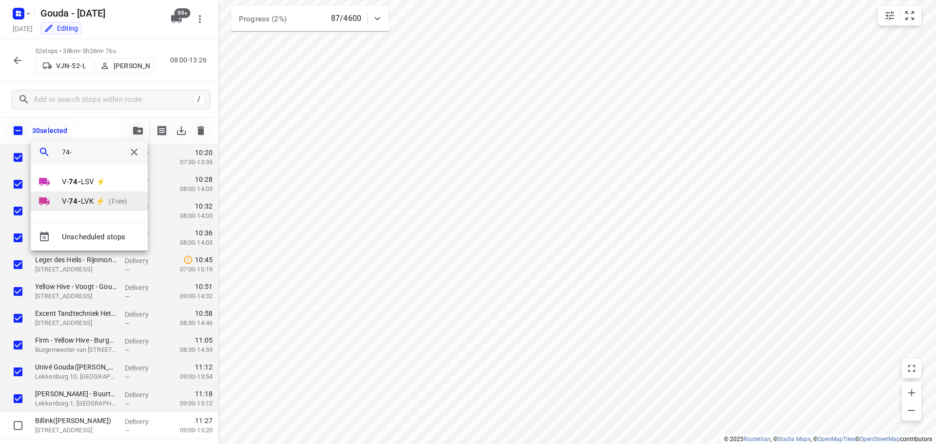
type input "74-"
click at [72, 198] on b "74-" at bounding box center [75, 201] width 12 height 9
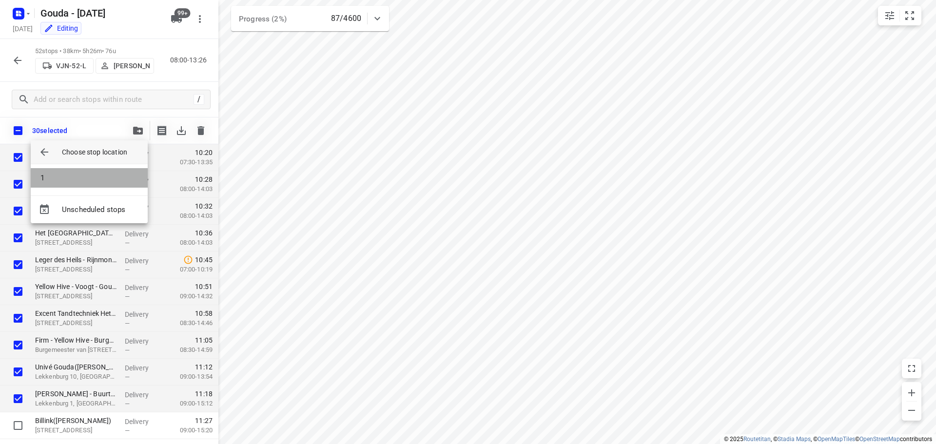
click at [63, 181] on li "1" at bounding box center [89, 177] width 117 height 19
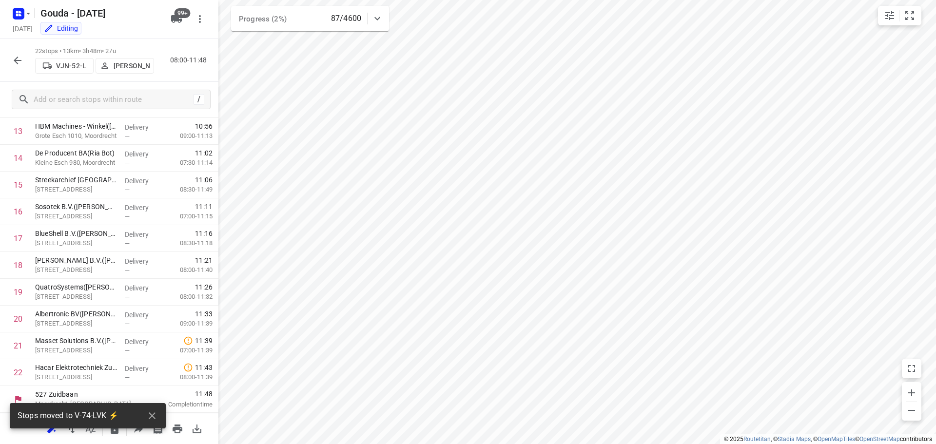
scroll to position [369, 0]
click at [15, 59] on icon "button" at bounding box center [18, 61] width 12 height 12
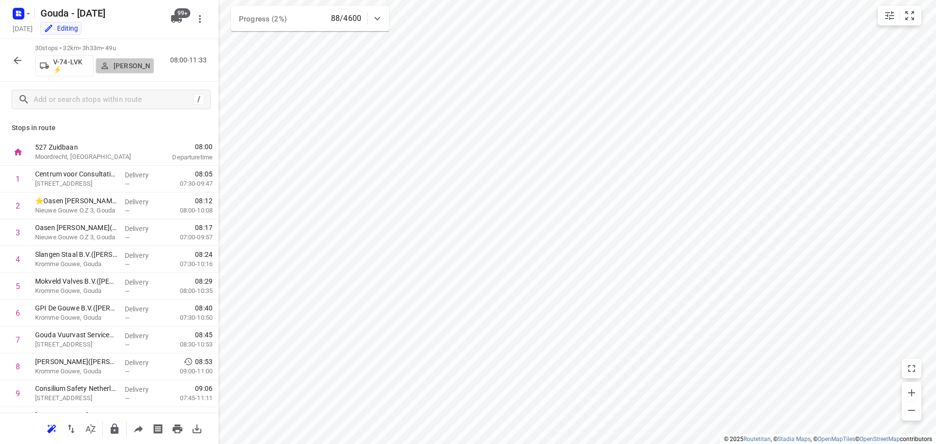
click at [121, 66] on p "[PERSON_NAME]" at bounding box center [132, 66] width 36 height 8
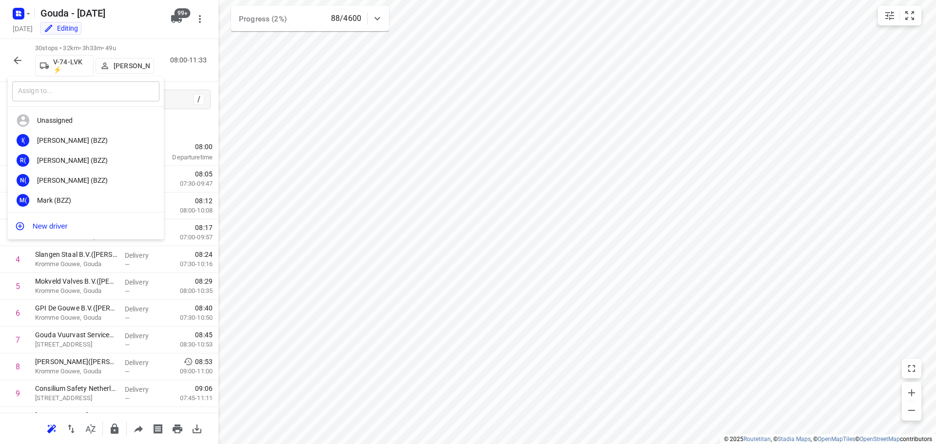
click at [115, 88] on input "text" at bounding box center [85, 91] width 147 height 20
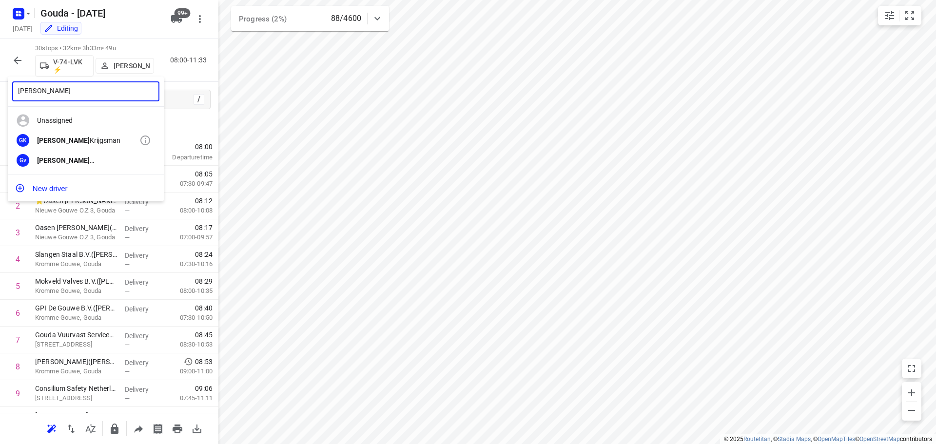
type input "[PERSON_NAME]"
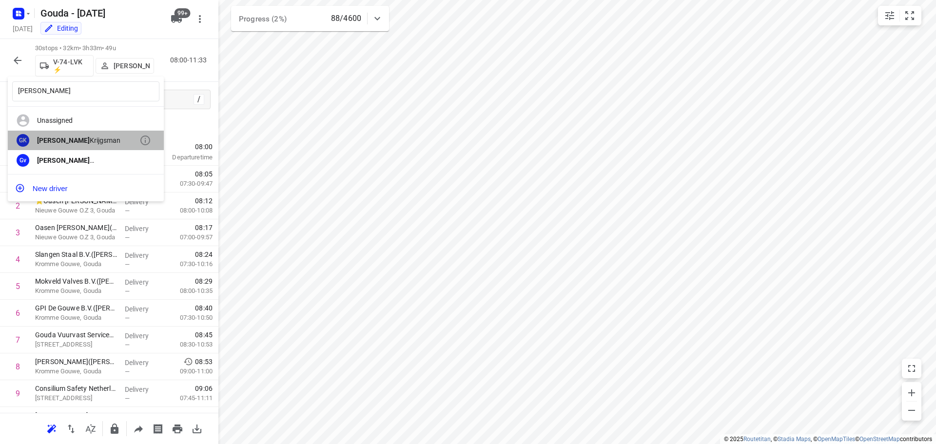
click at [85, 137] on div "[PERSON_NAME]" at bounding box center [88, 140] width 102 height 8
